Goal: Navigation & Orientation: Go to known website

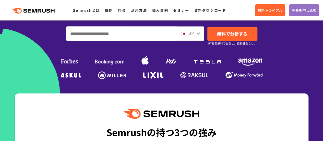
click at [112, 34] on input "ドメイン、キーワードまたはURLを入力してください" at bounding box center [121, 34] width 110 height 14
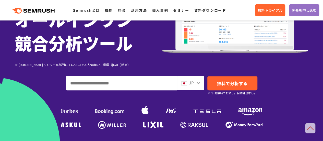
scroll to position [77, 0]
